Goal: Task Accomplishment & Management: Manage account settings

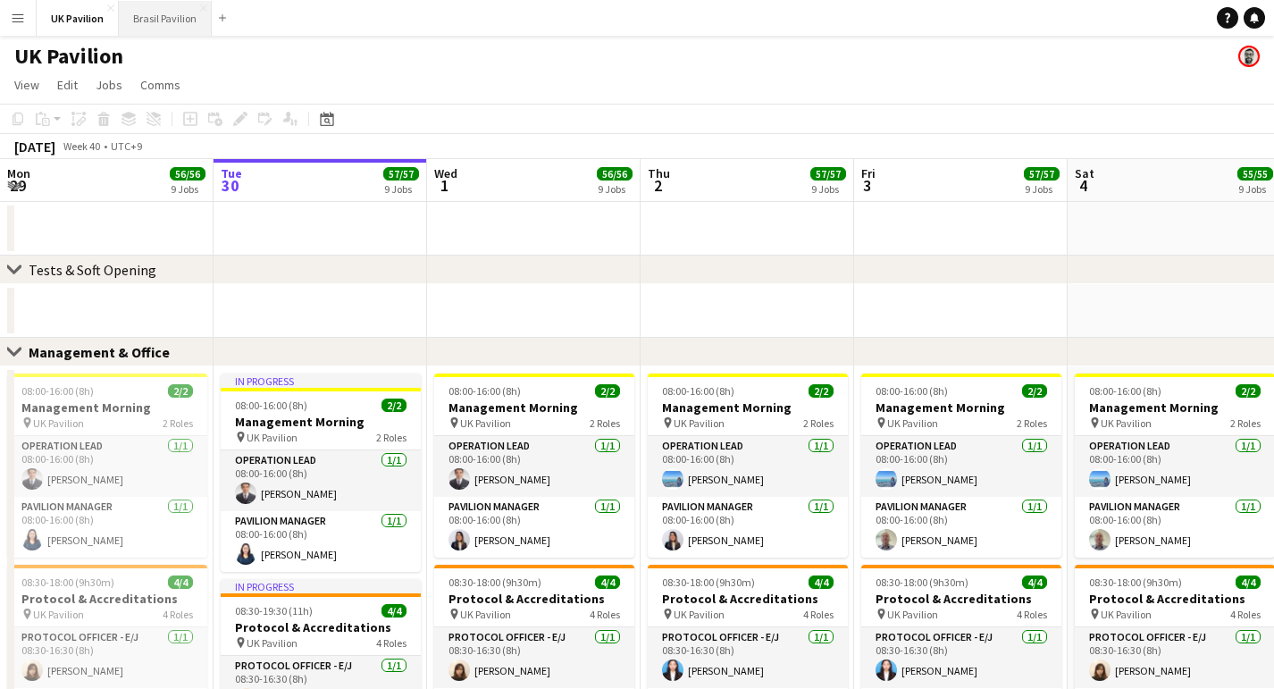
click at [179, 13] on button "Brasil Pavilion Close" at bounding box center [165, 18] width 93 height 35
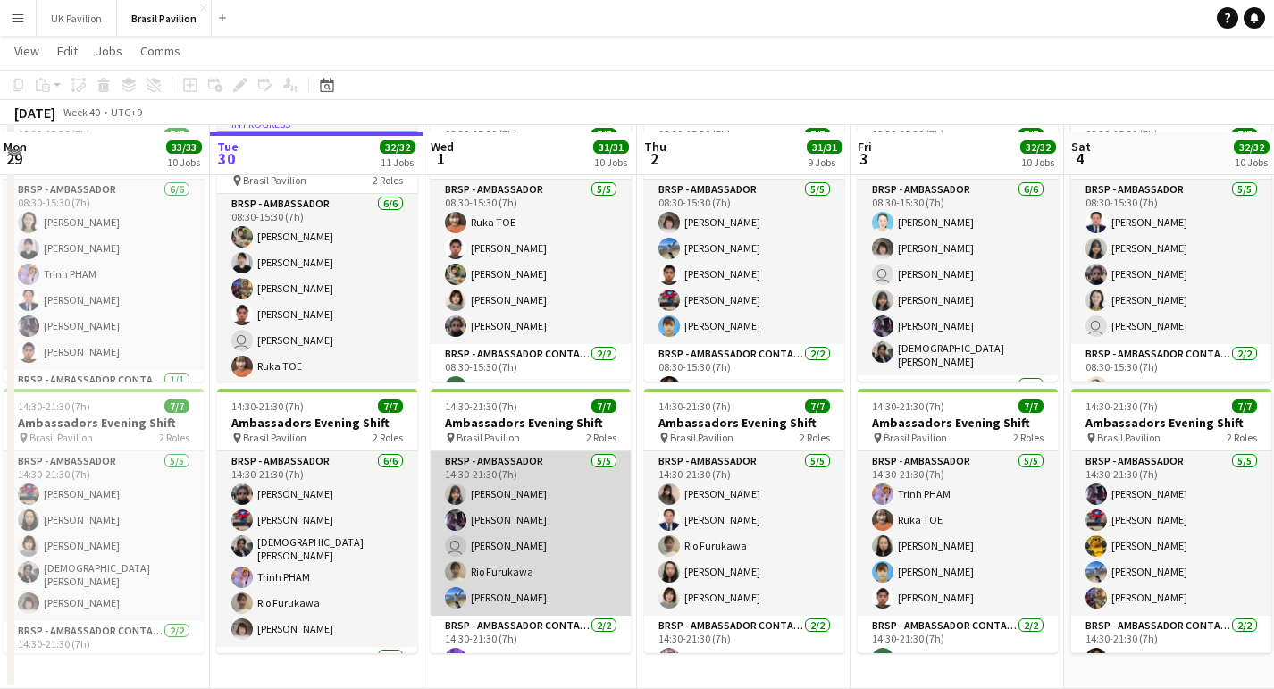
scroll to position [2252, 0]
click at [548, 598] on app-card-role "BRSP - Ambassador 5/5 14:30-21:30 (7h) Fumi TAKENAKA Misato MATSUOKA user Leo K…" at bounding box center [531, 533] width 200 height 164
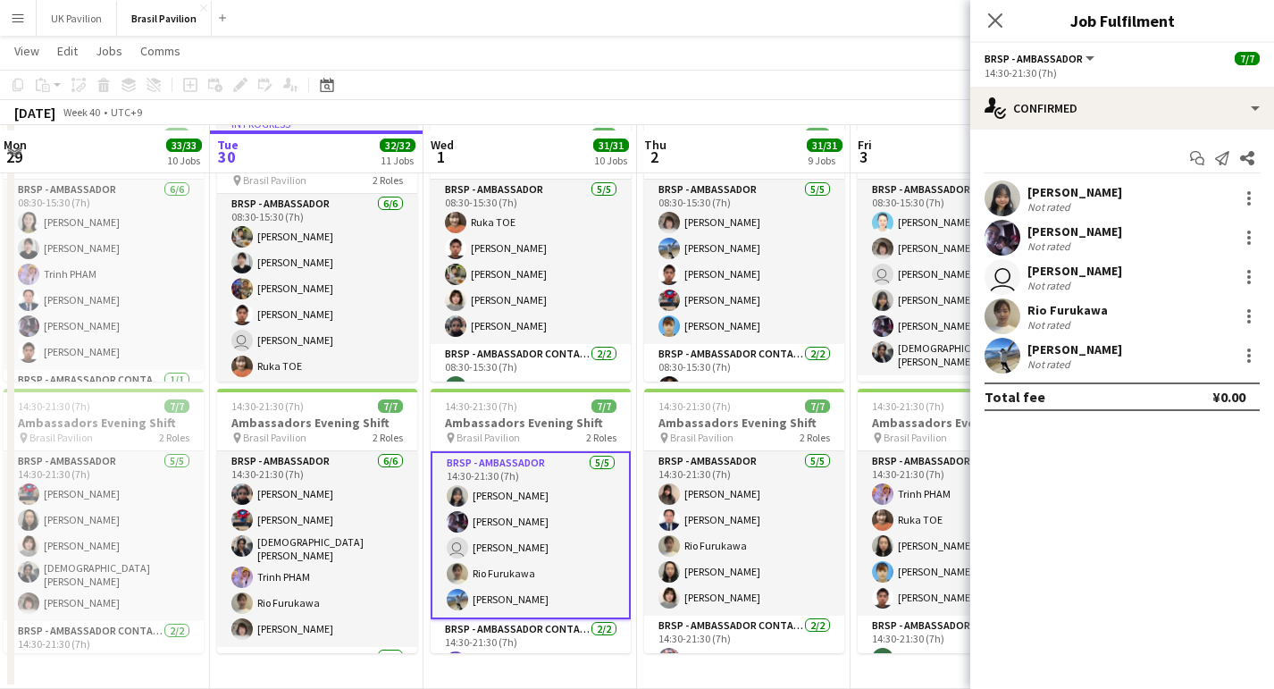
scroll to position [0, 430]
click at [1243, 240] on div at bounding box center [1248, 237] width 21 height 21
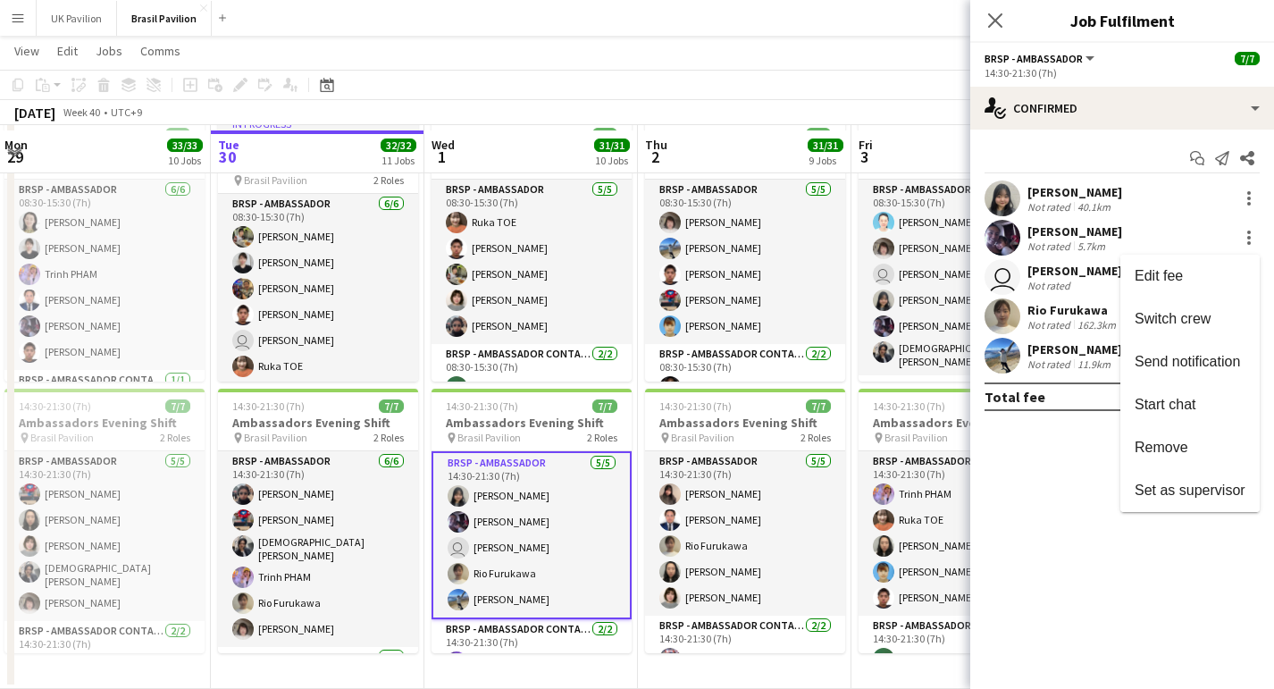
click at [1145, 454] on span "Remove" at bounding box center [1161, 446] width 54 height 15
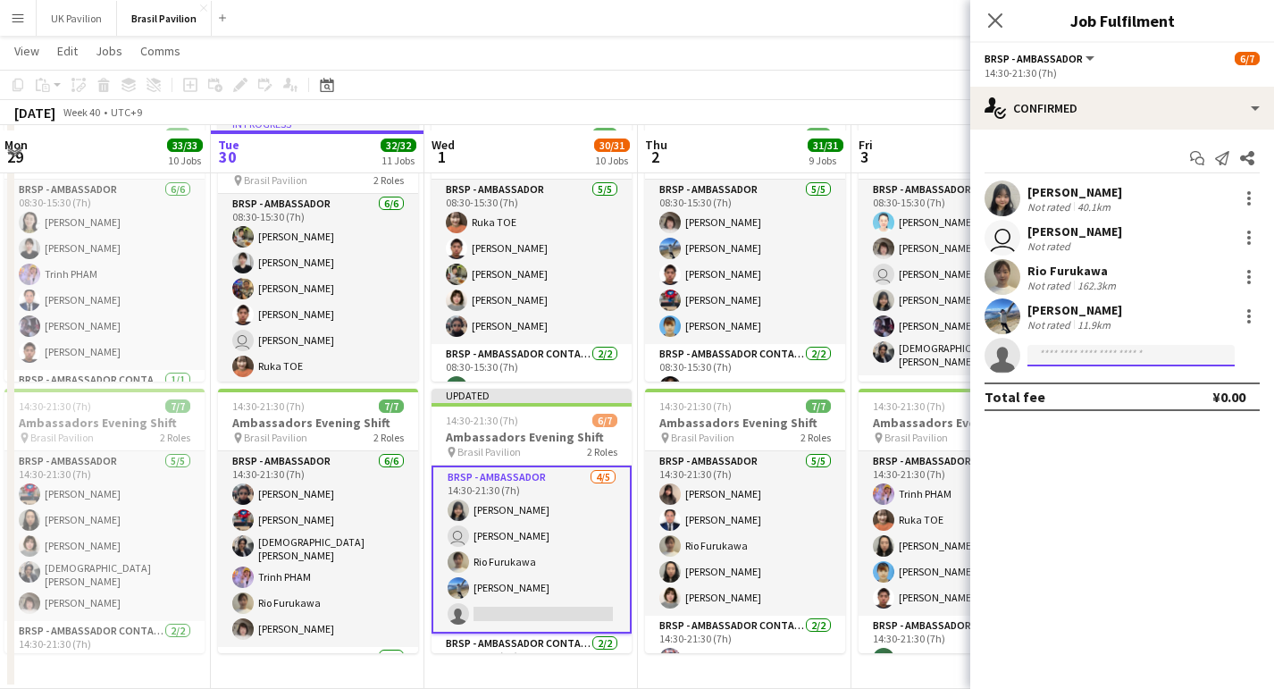
click at [1050, 360] on input at bounding box center [1130, 355] width 207 height 21
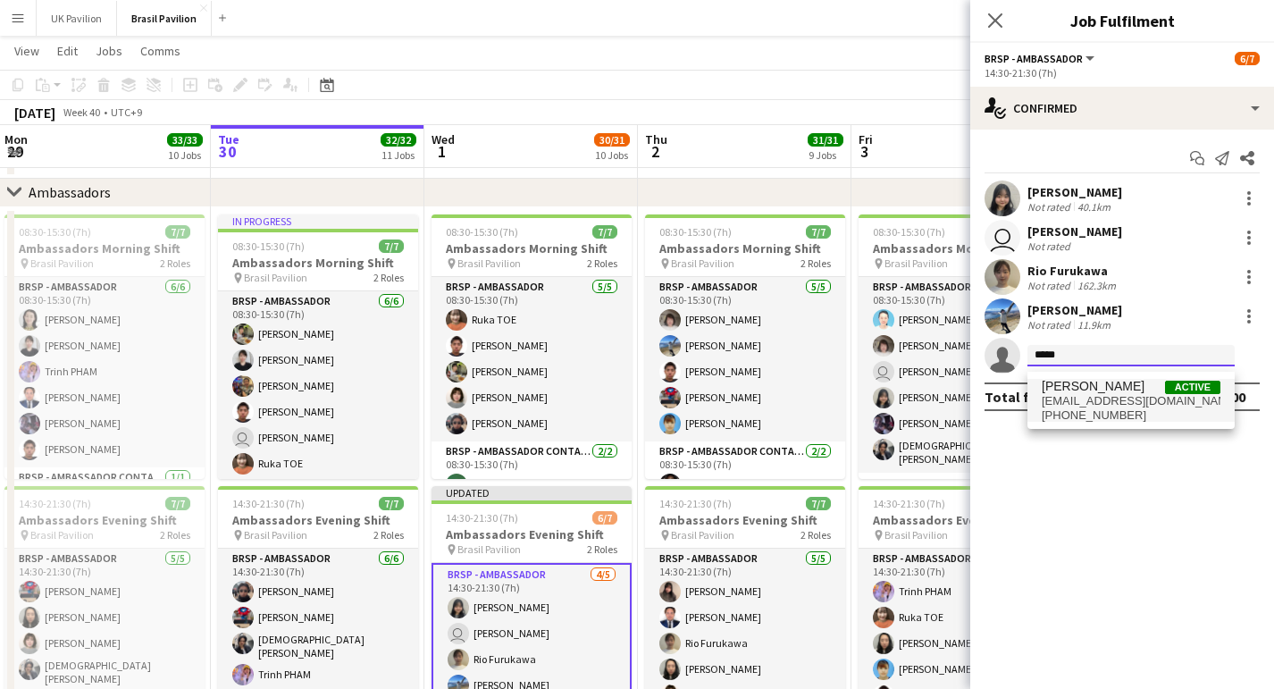
scroll to position [2149, 2]
type input "*****"
click at [1094, 400] on span "aakiko418@gmail.com" at bounding box center [1130, 401] width 179 height 14
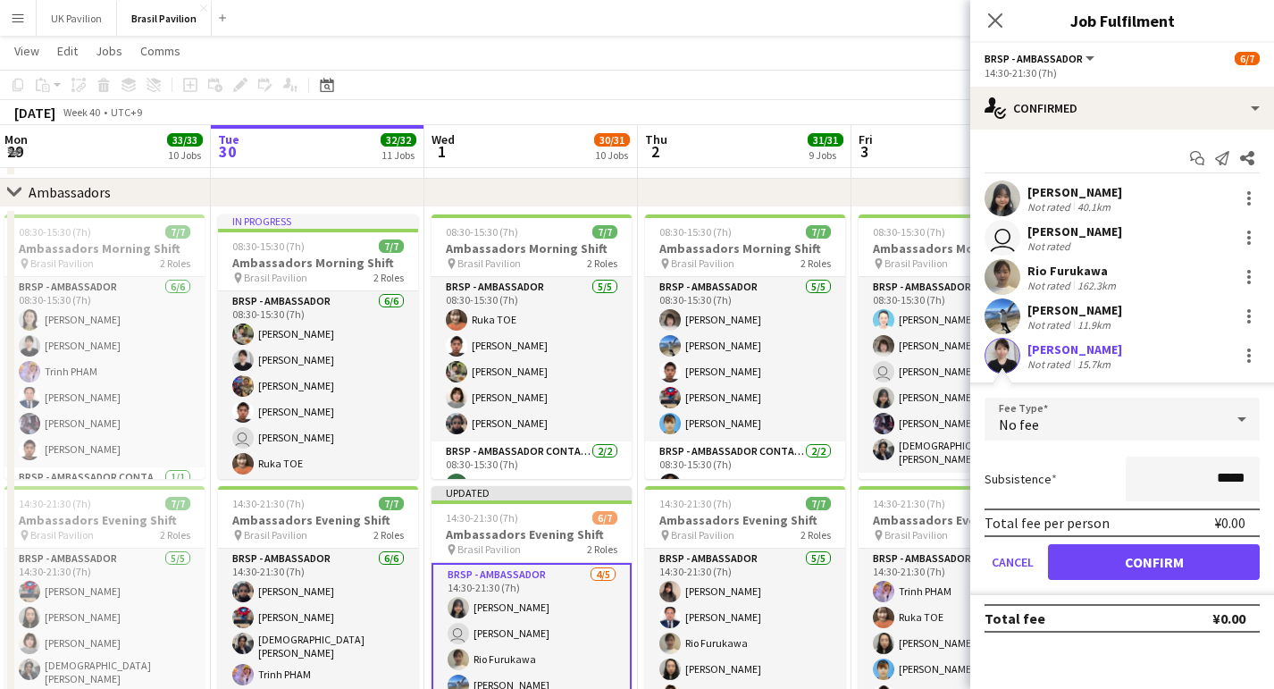
scroll to position [2149, 0]
click at [1127, 574] on button "Confirm" at bounding box center [1154, 562] width 212 height 36
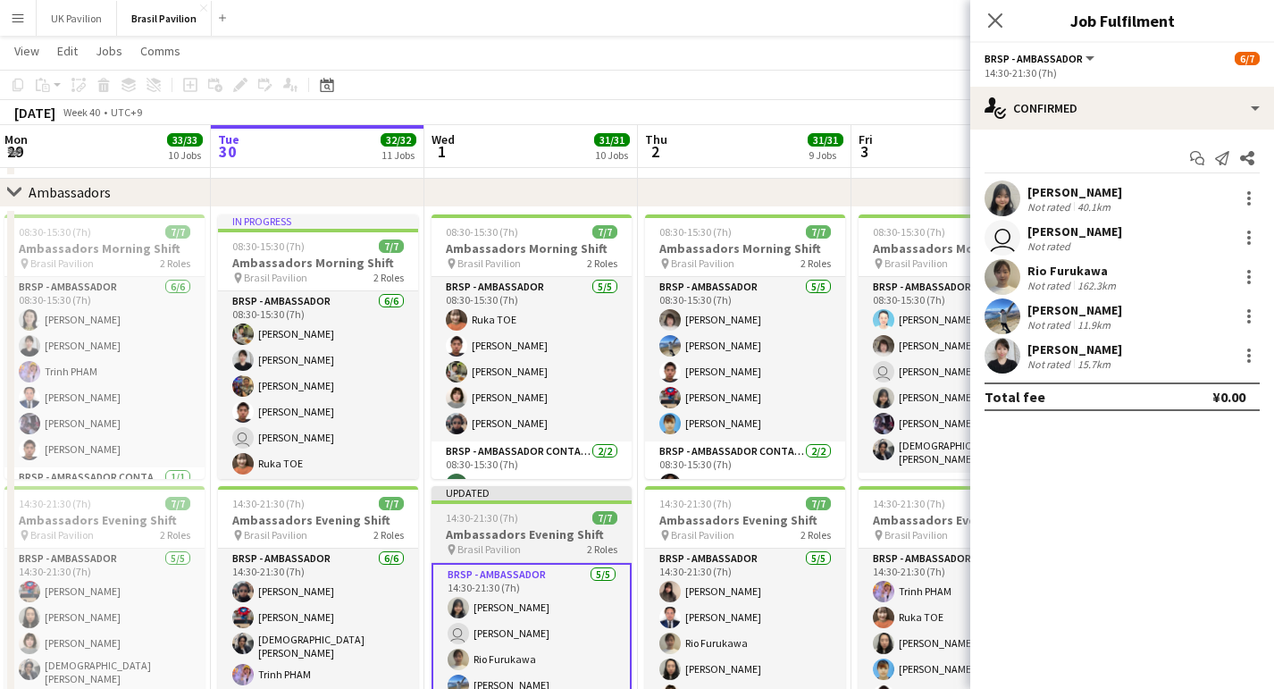
click at [531, 538] on h3 "Ambassadors Evening Shift" at bounding box center [531, 534] width 200 height 16
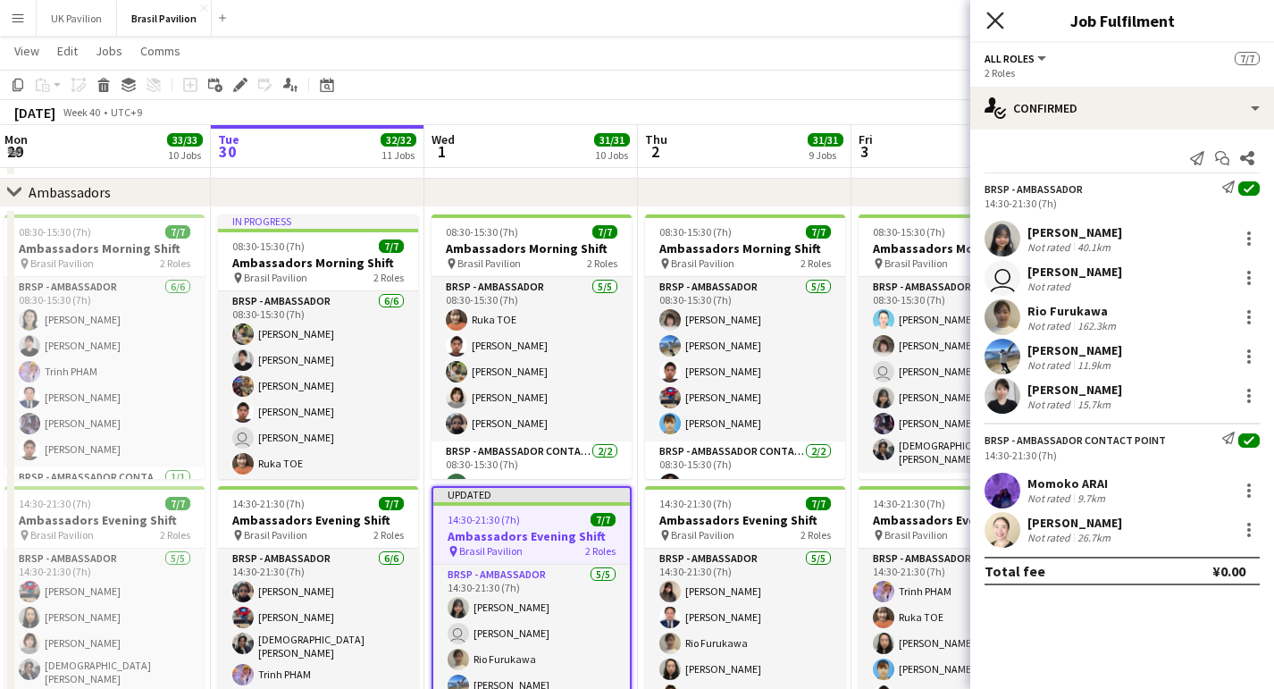
click at [992, 20] on icon "Close pop-in" at bounding box center [994, 20] width 17 height 17
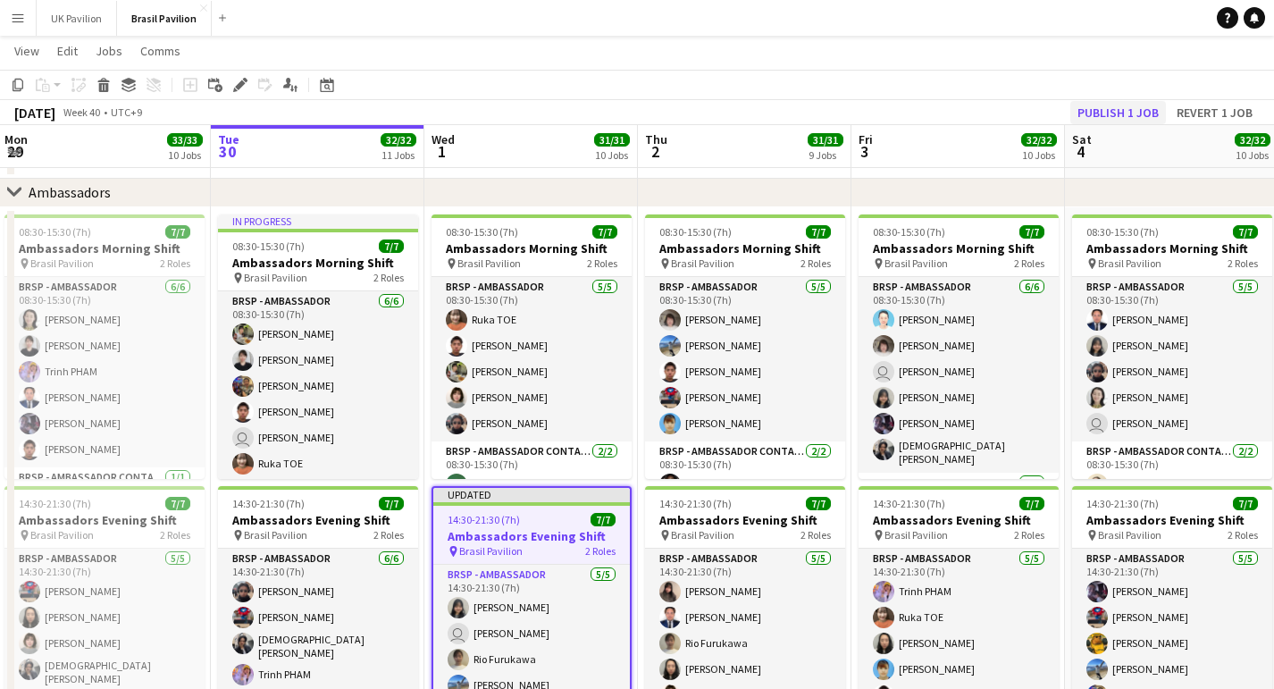
click at [1076, 106] on button "Publish 1 job" at bounding box center [1118, 112] width 96 height 23
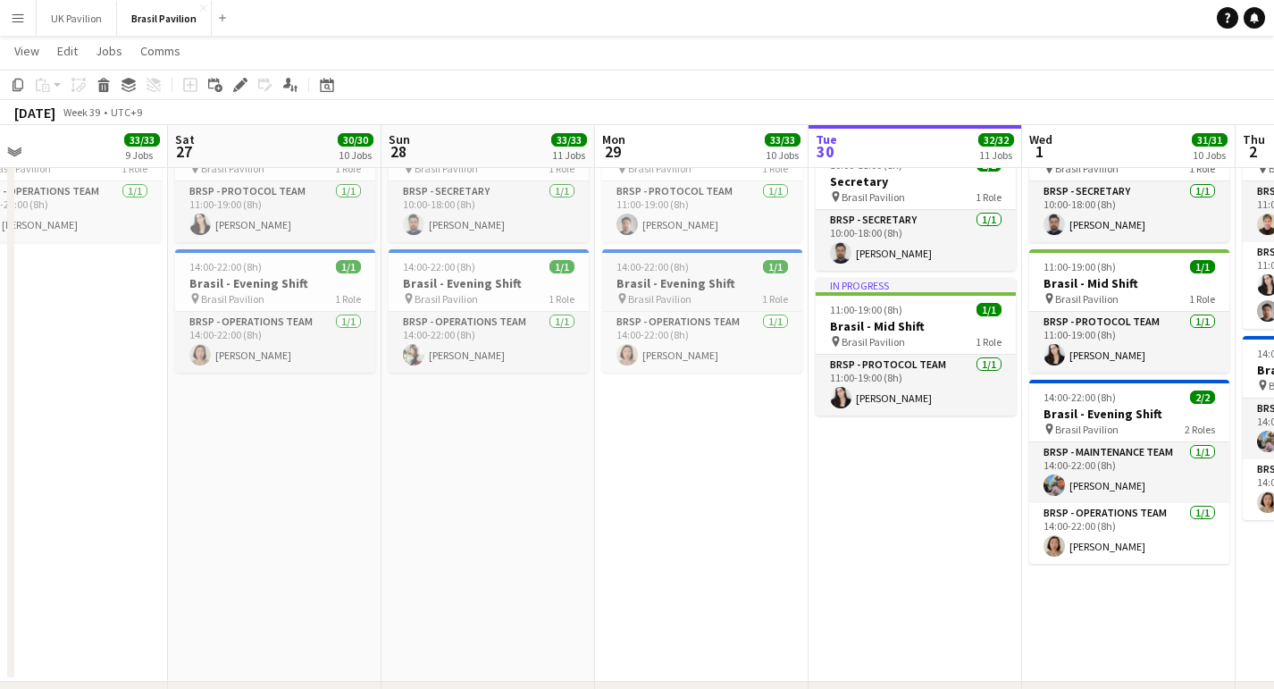
scroll to position [0, 476]
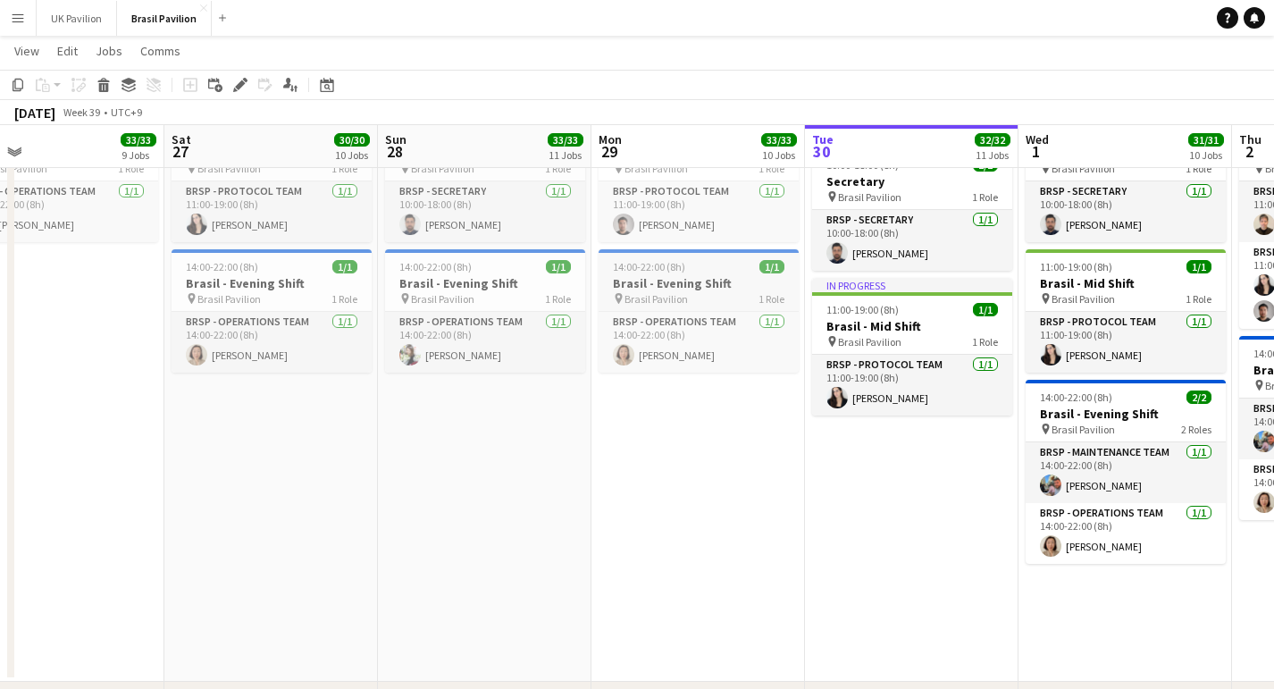
click at [649, 291] on h3 "Brasil - Evening Shift" at bounding box center [698, 283] width 200 height 16
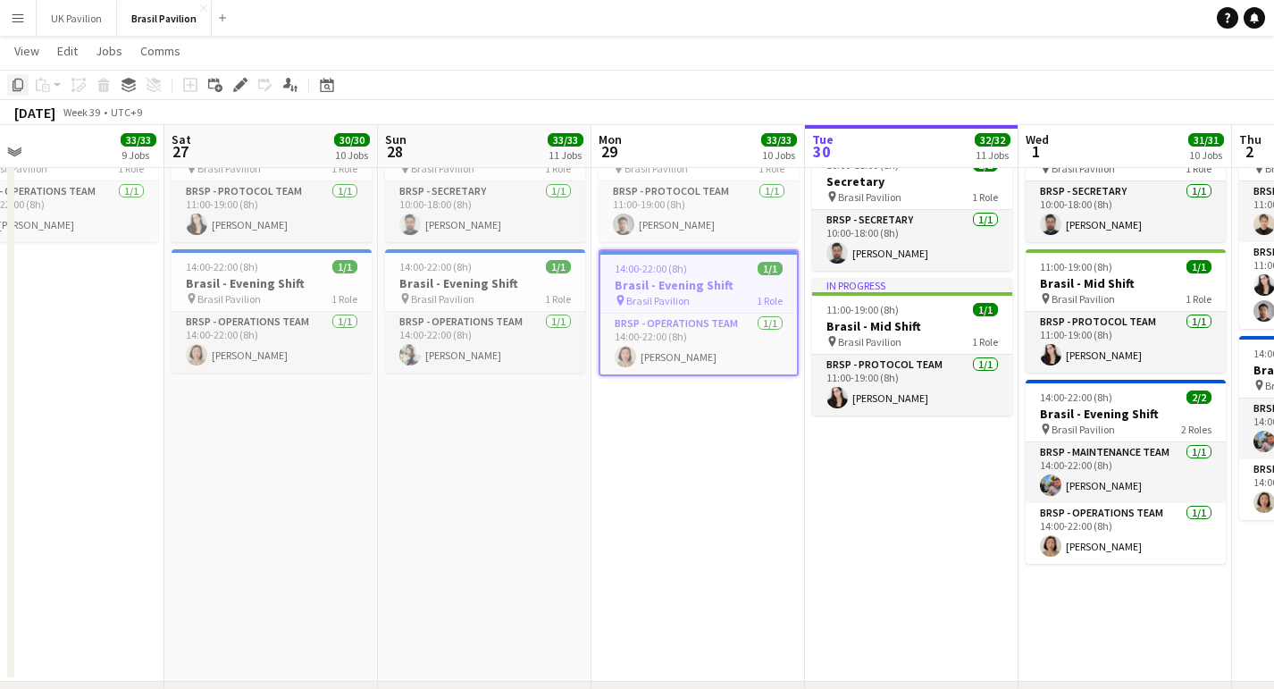
click at [15, 82] on icon at bounding box center [18, 85] width 11 height 13
click at [907, 533] on app-date-cell "In progress 08:00-18:00 (10h) 5/5 Brasil - Morning Shift pin Brasil Pavilion 4 …" at bounding box center [911, 196] width 213 height 972
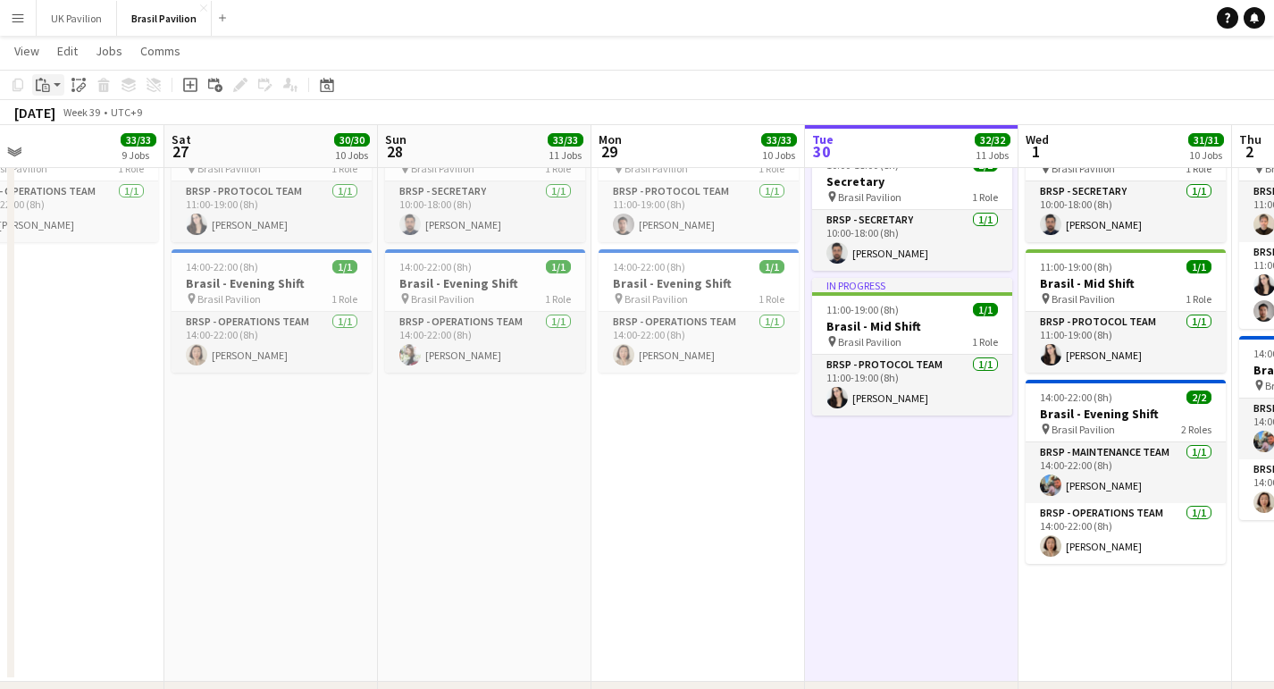
click at [54, 85] on app-action-btn "Paste" at bounding box center [48, 84] width 32 height 21
click at [63, 125] on link "Paste Command V" at bounding box center [117, 119] width 141 height 16
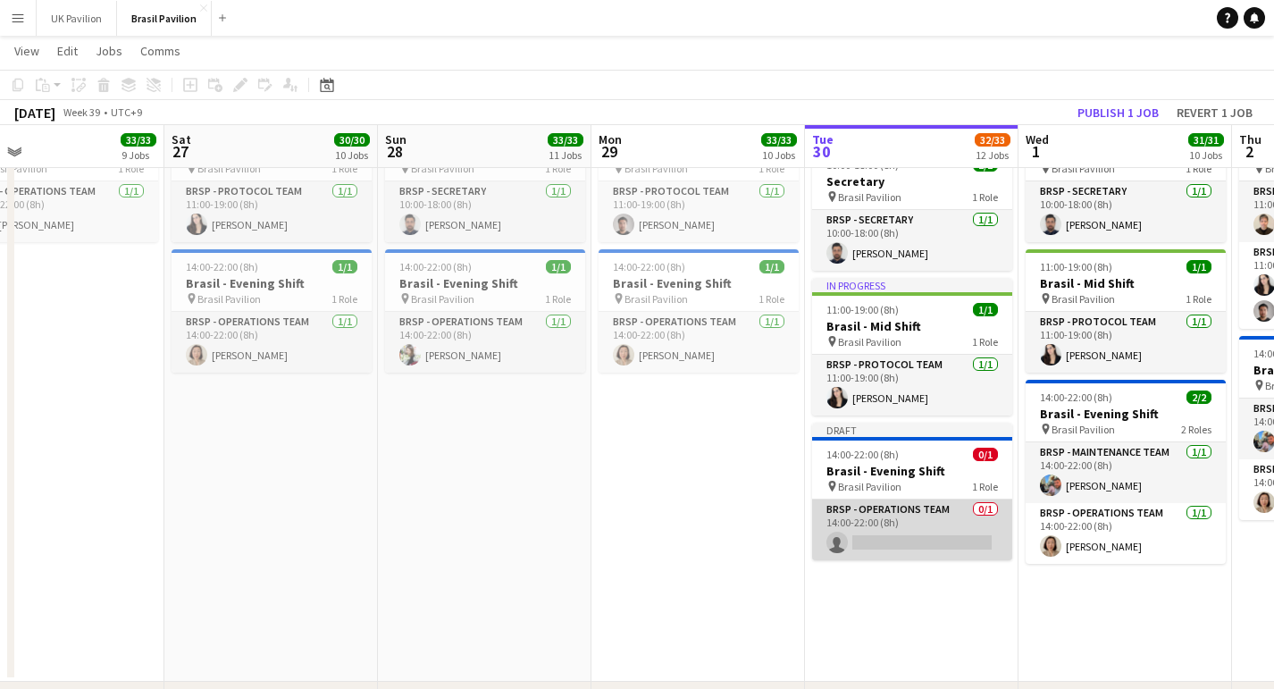
click at [887, 560] on app-card-role "BRSP - Operations Team 0/1 14:00-22:00 (8h) single-neutral-actions" at bounding box center [912, 529] width 200 height 61
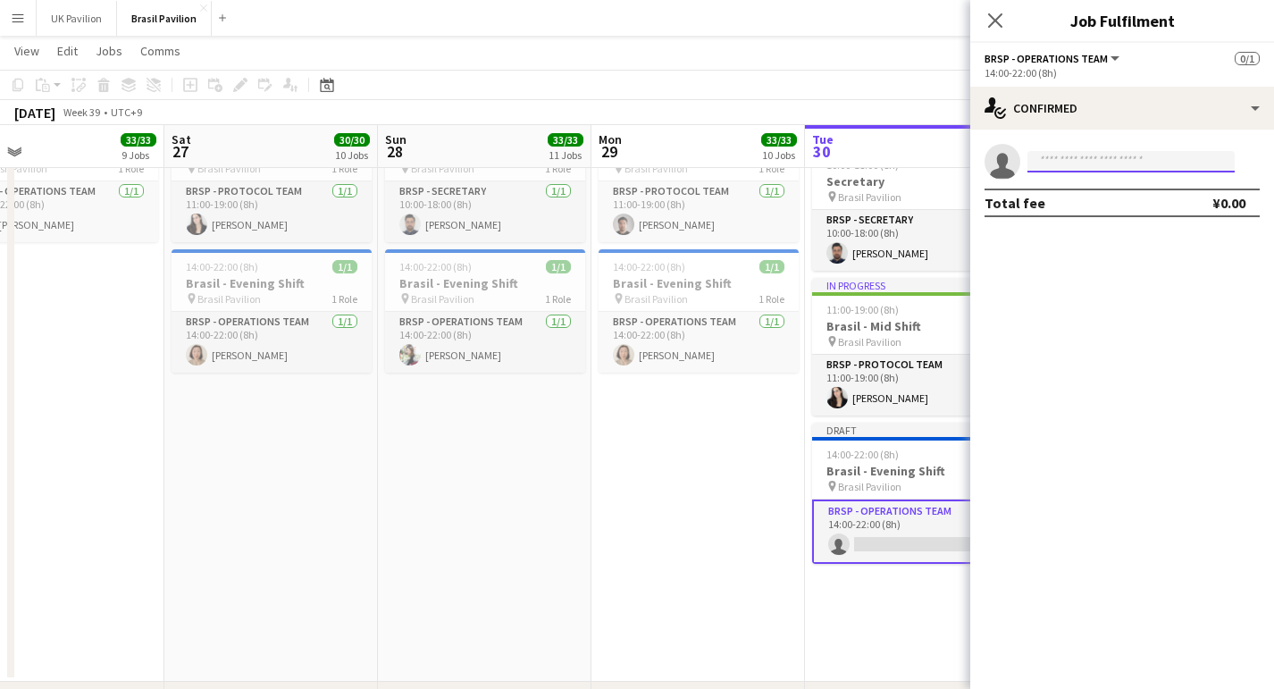
click at [1060, 166] on input at bounding box center [1130, 161] width 207 height 21
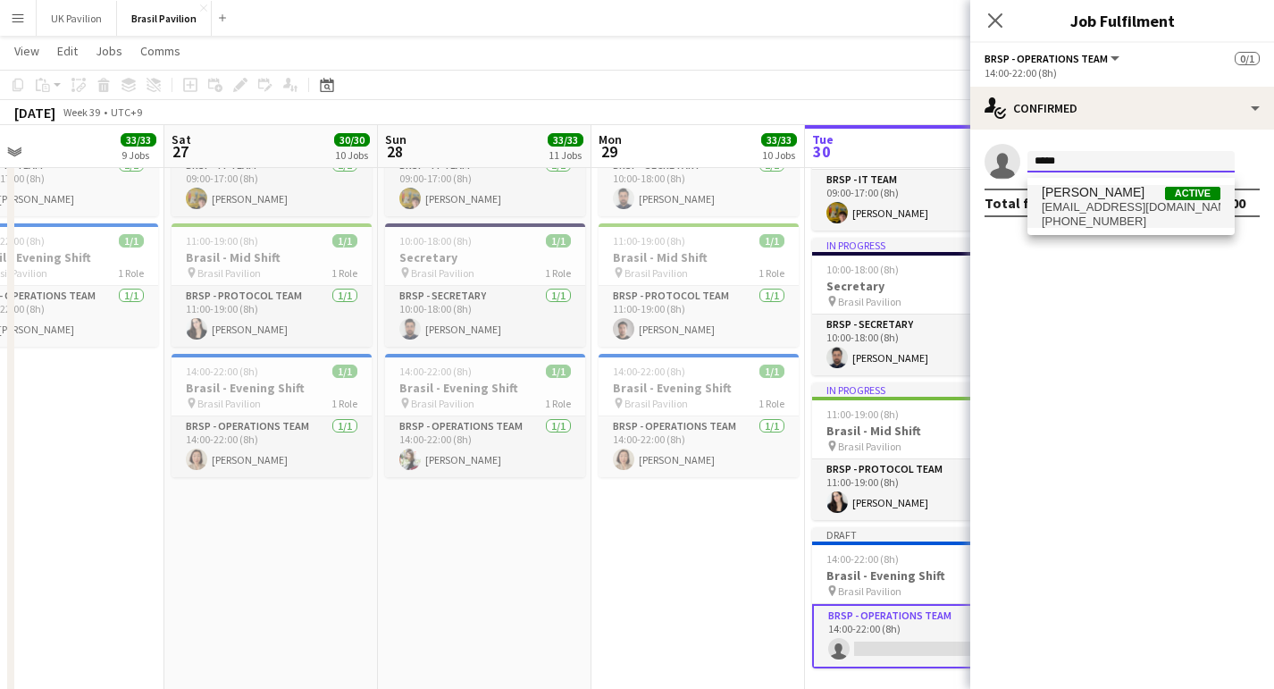
scroll to position [462, 0]
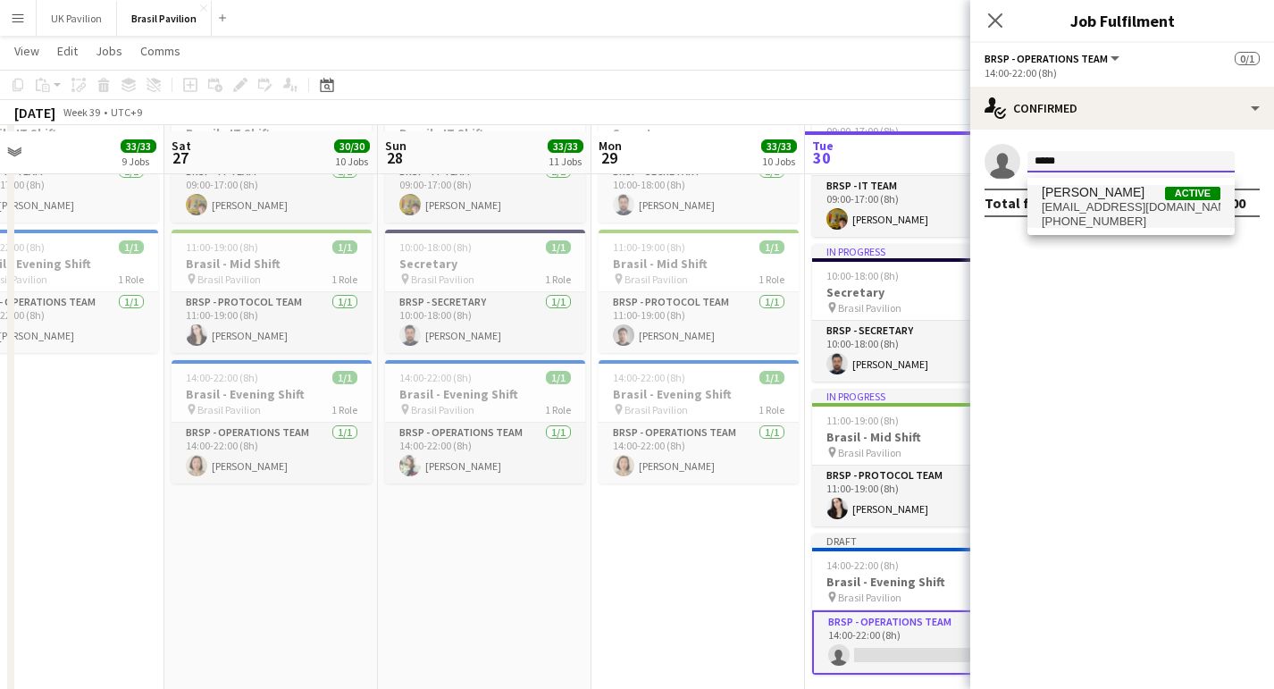
type input "*****"
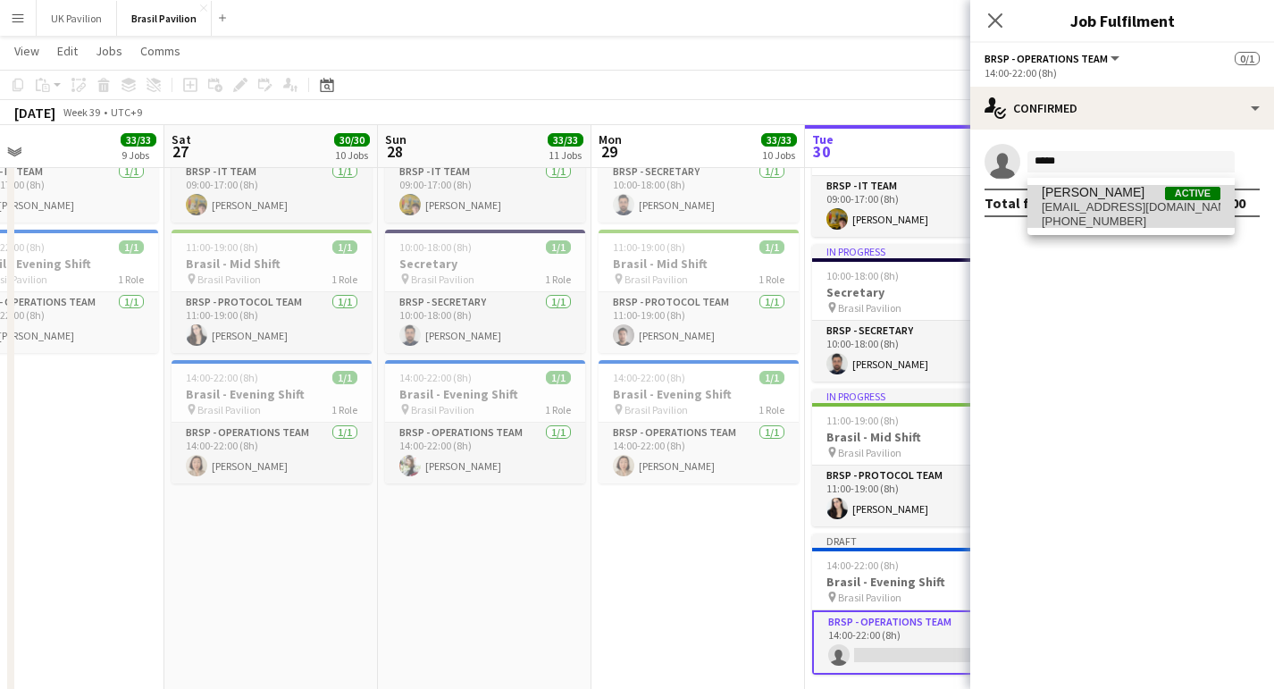
click at [1113, 206] on span "yayoi.kondo@brazilpavilion.com" at bounding box center [1130, 207] width 179 height 14
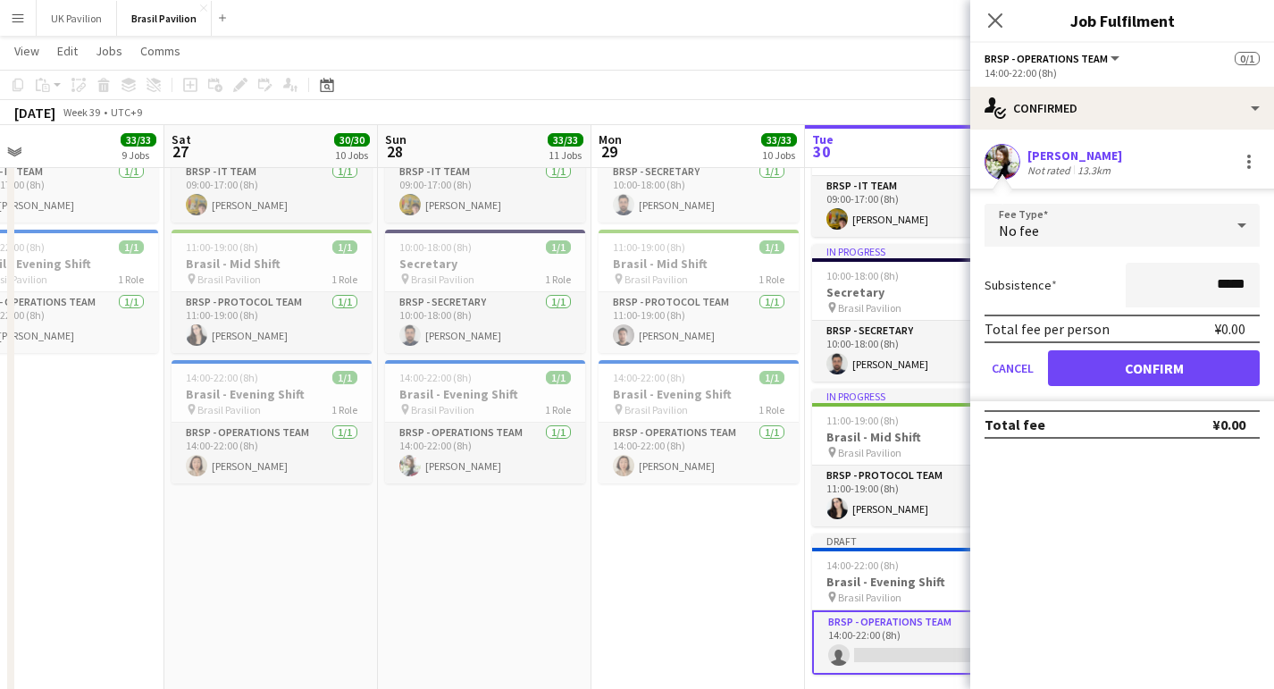
click at [1126, 386] on button "Confirm" at bounding box center [1154, 368] width 212 height 36
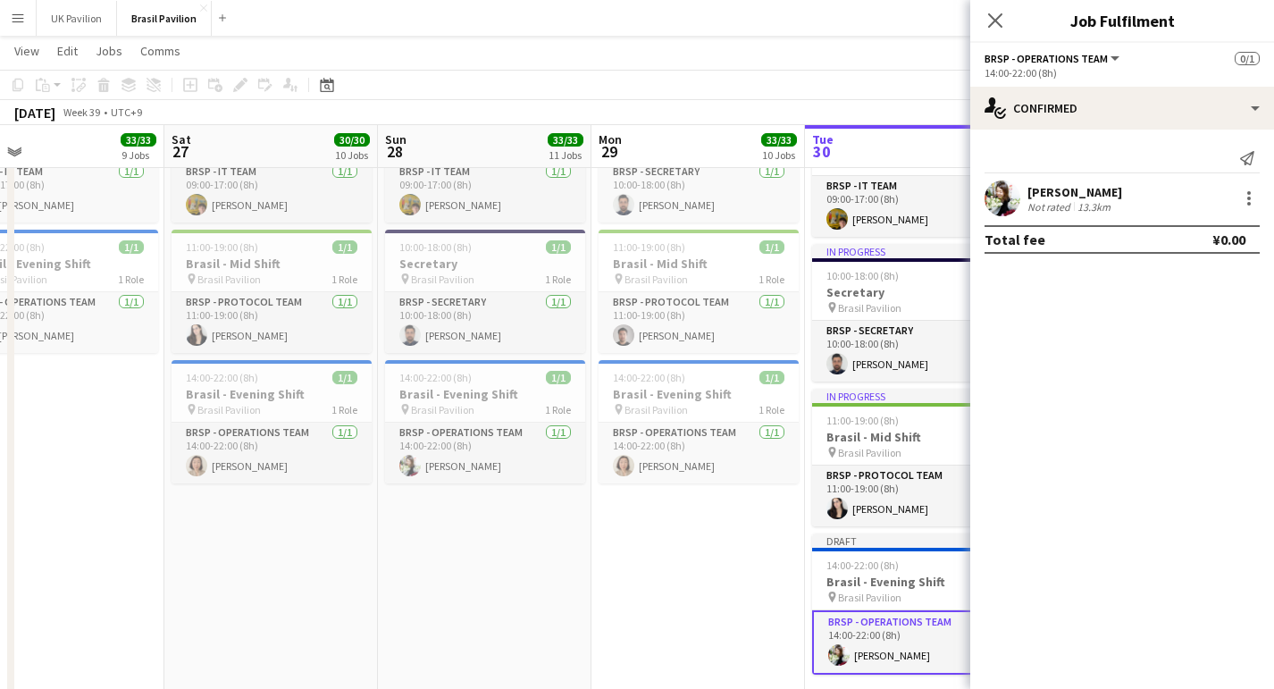
click at [992, 21] on icon "Close pop-in" at bounding box center [995, 20] width 14 height 14
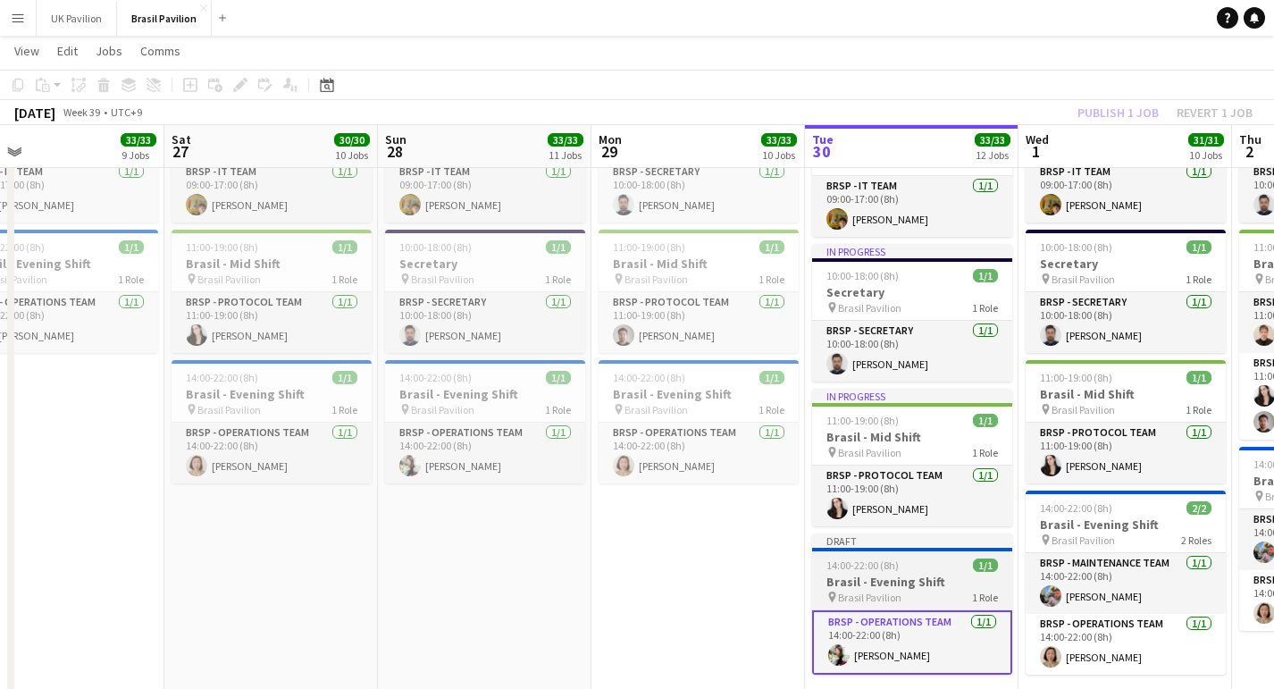
click at [882, 572] on span "14:00-22:00 (8h)" at bounding box center [862, 564] width 72 height 13
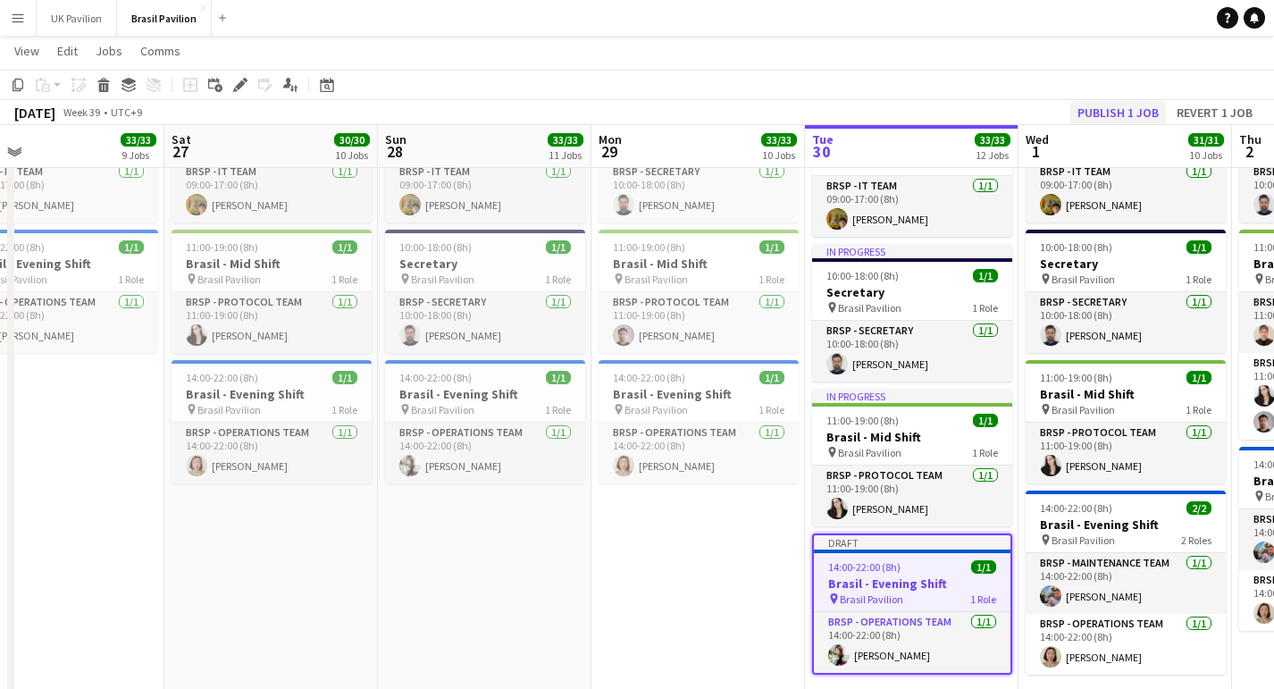
click at [1084, 112] on button "Publish 1 job" at bounding box center [1118, 112] width 96 height 23
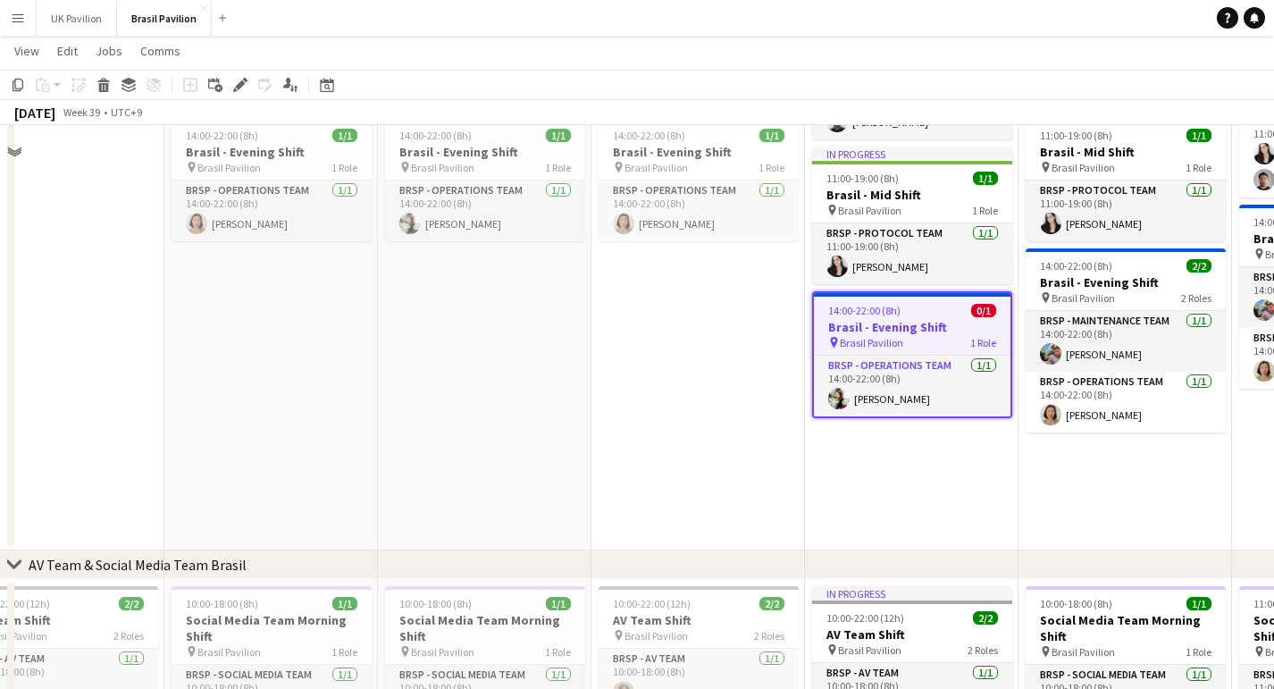
scroll to position [782, 0]
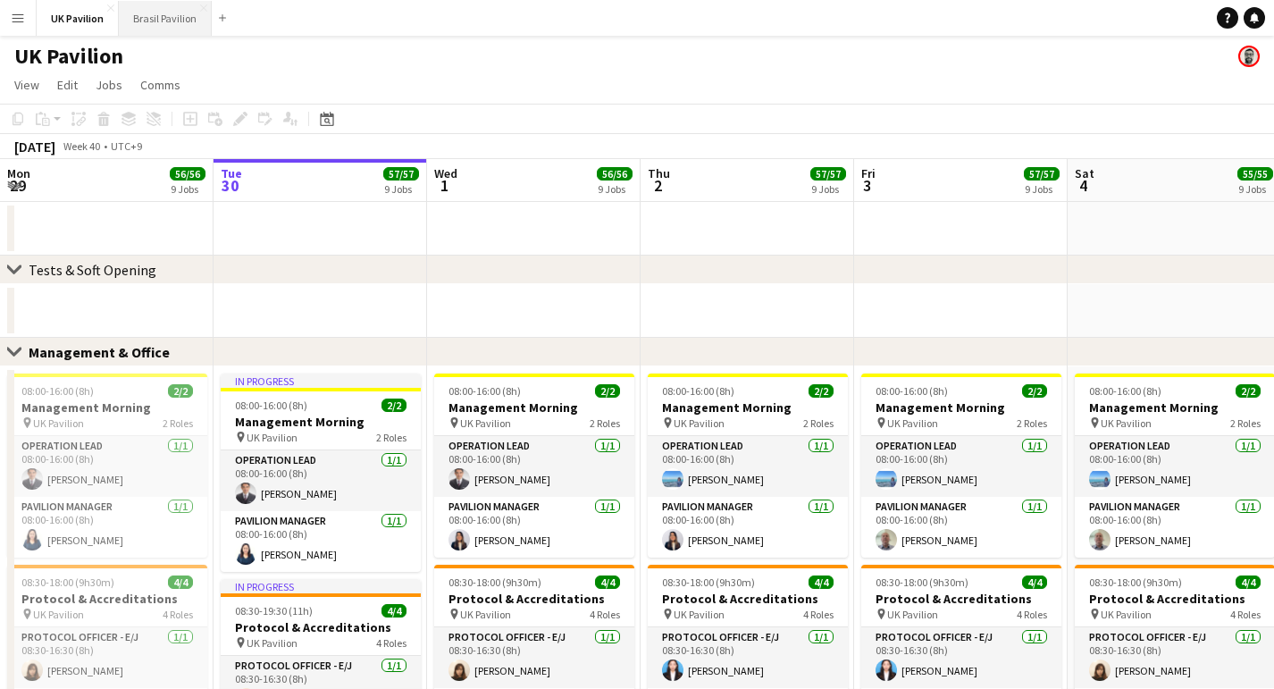
click at [191, 20] on button "Brasil Pavilion Close" at bounding box center [165, 18] width 93 height 35
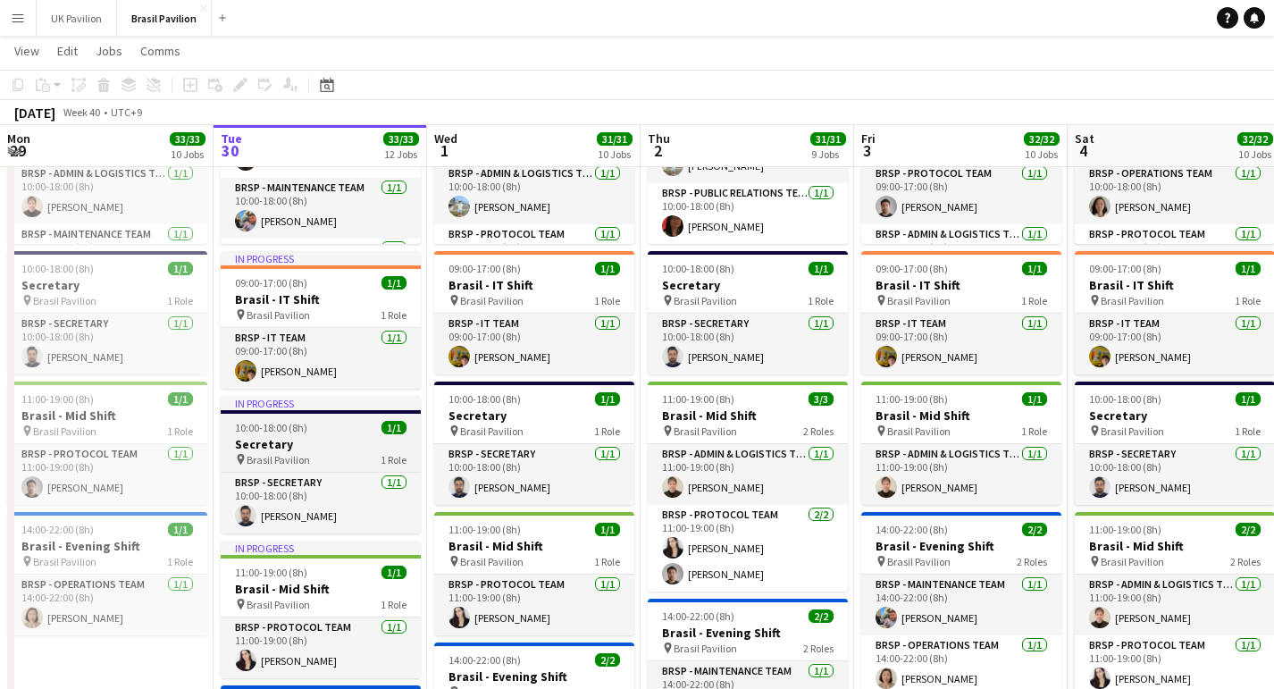
scroll to position [309, 1]
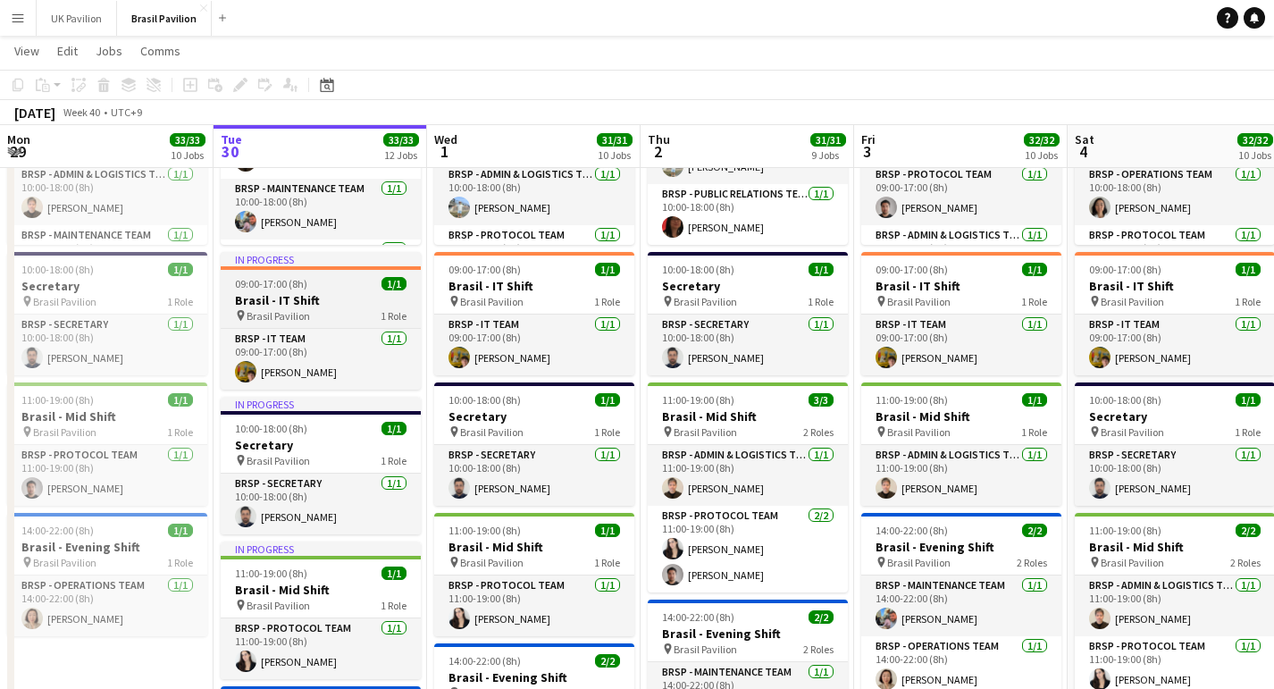
click at [311, 308] on h3 "Brasil - IT Shift" at bounding box center [321, 300] width 200 height 16
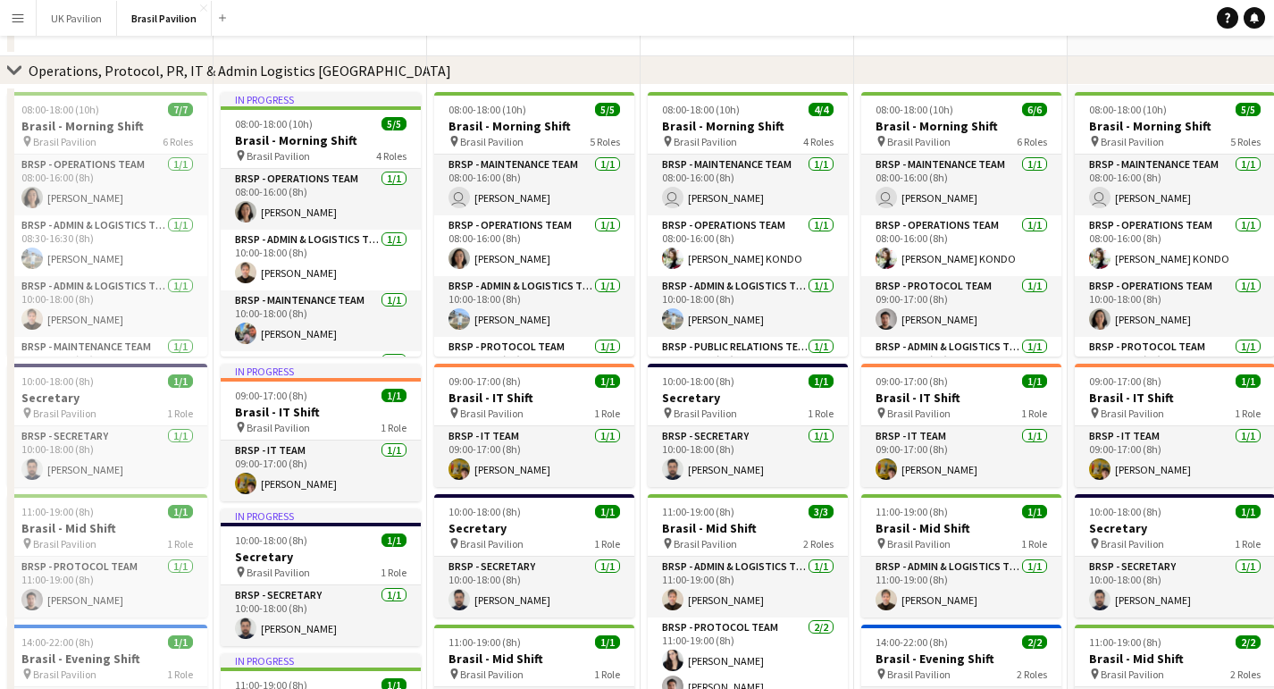
scroll to position [0, 0]
